Goal: Find specific page/section: Find specific page/section

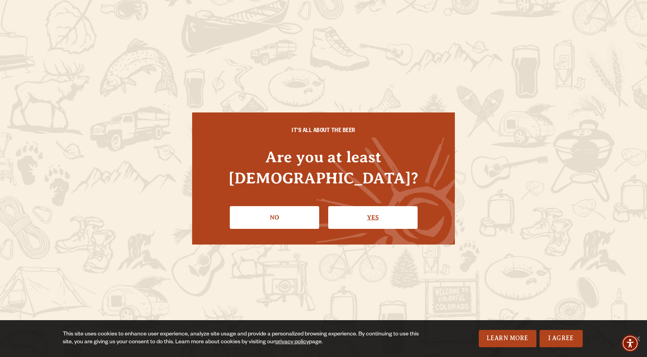
click at [370, 217] on link "Yes" at bounding box center [372, 217] width 89 height 23
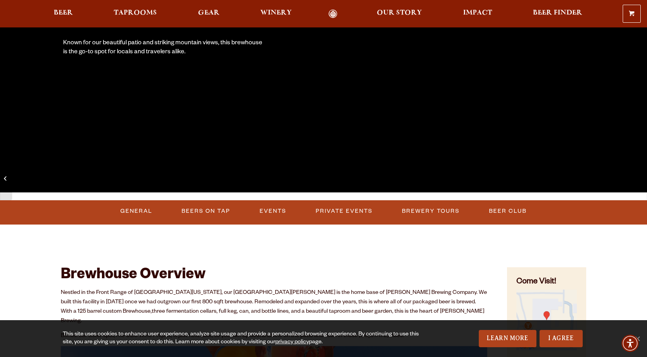
scroll to position [172, 0]
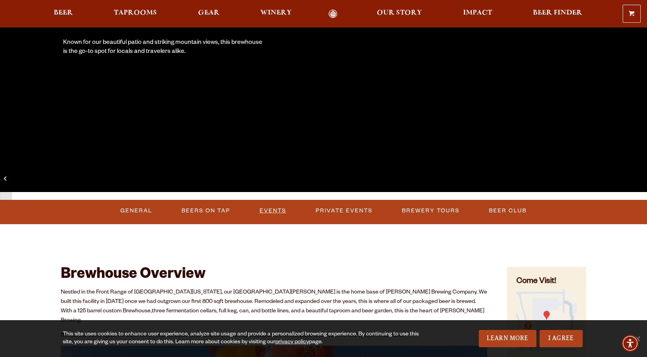
click at [276, 210] on link "Events" at bounding box center [273, 211] width 33 height 18
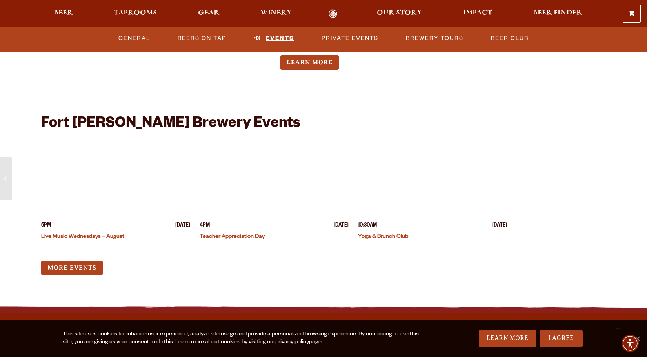
scroll to position [1918, 0]
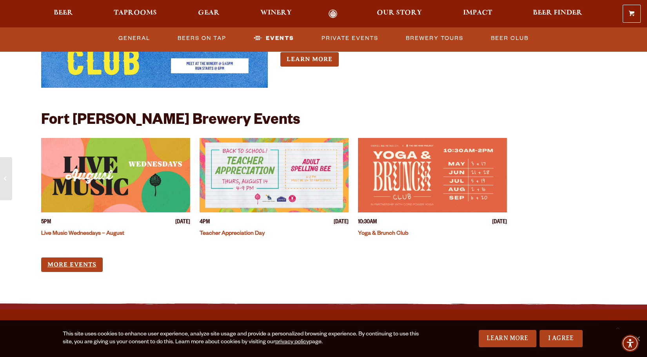
click at [78, 258] on link "More Events" at bounding box center [72, 265] width 62 height 15
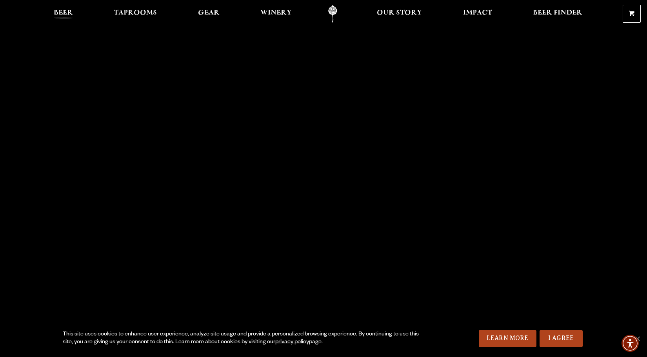
click at [64, 16] on span "Beer" at bounding box center [63, 13] width 19 height 6
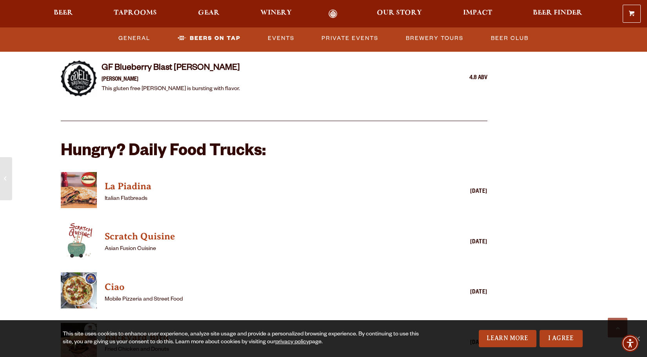
scroll to position [1798, 0]
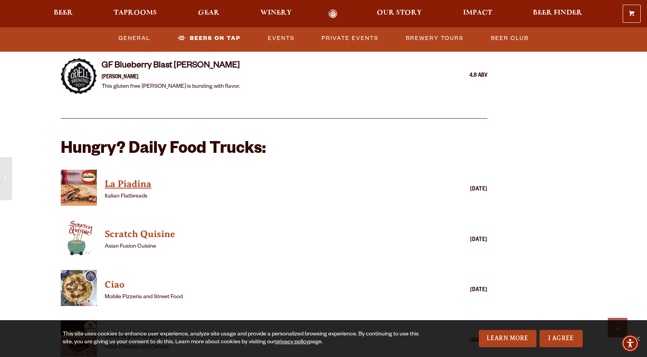
click at [142, 178] on h4 "La Piadina" at bounding box center [263, 184] width 316 height 13
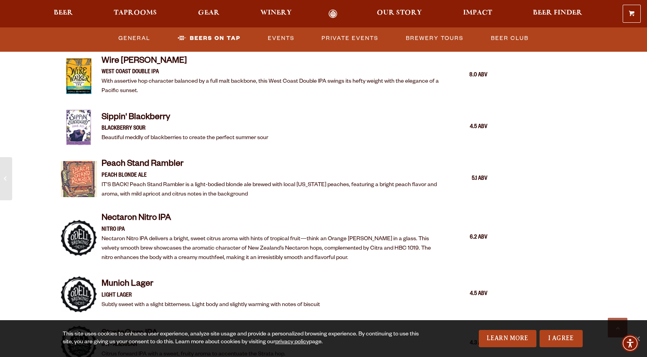
scroll to position [1109, 0]
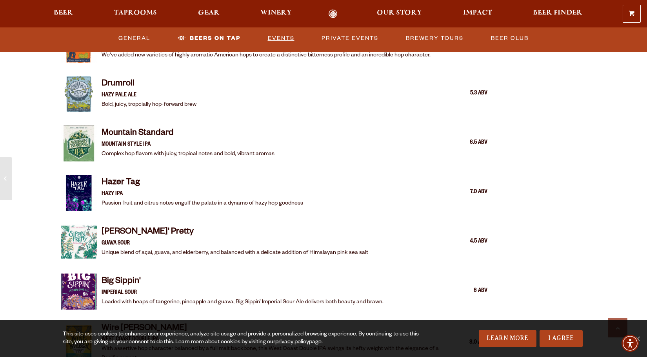
click at [281, 39] on link "Events" at bounding box center [281, 38] width 33 height 18
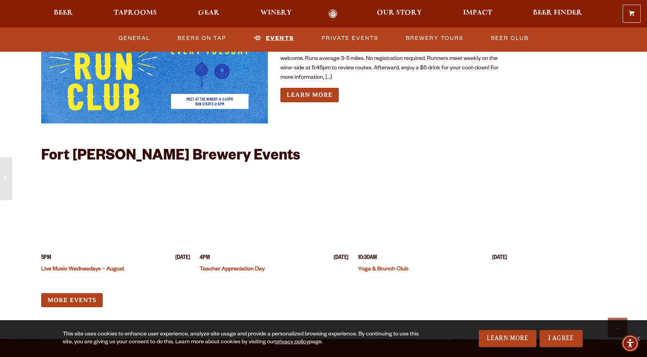
scroll to position [2975, 0]
